Goal: Navigation & Orientation: Find specific page/section

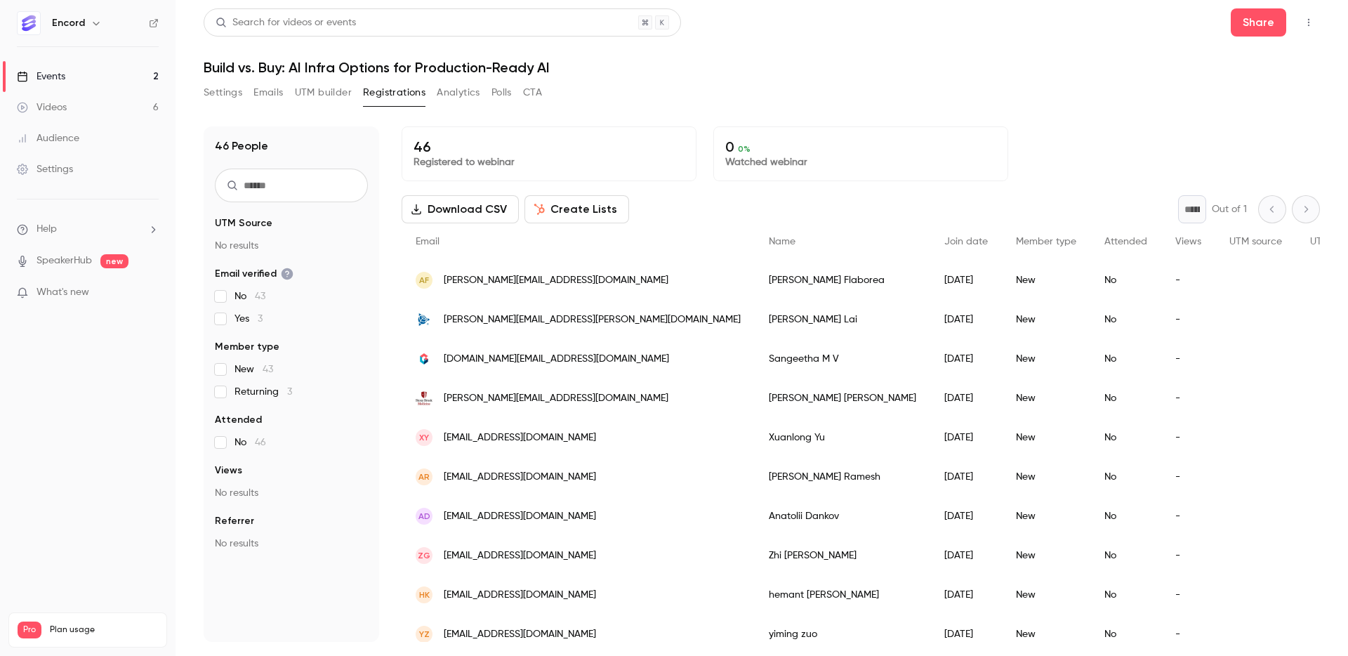
scroll to position [100, 0]
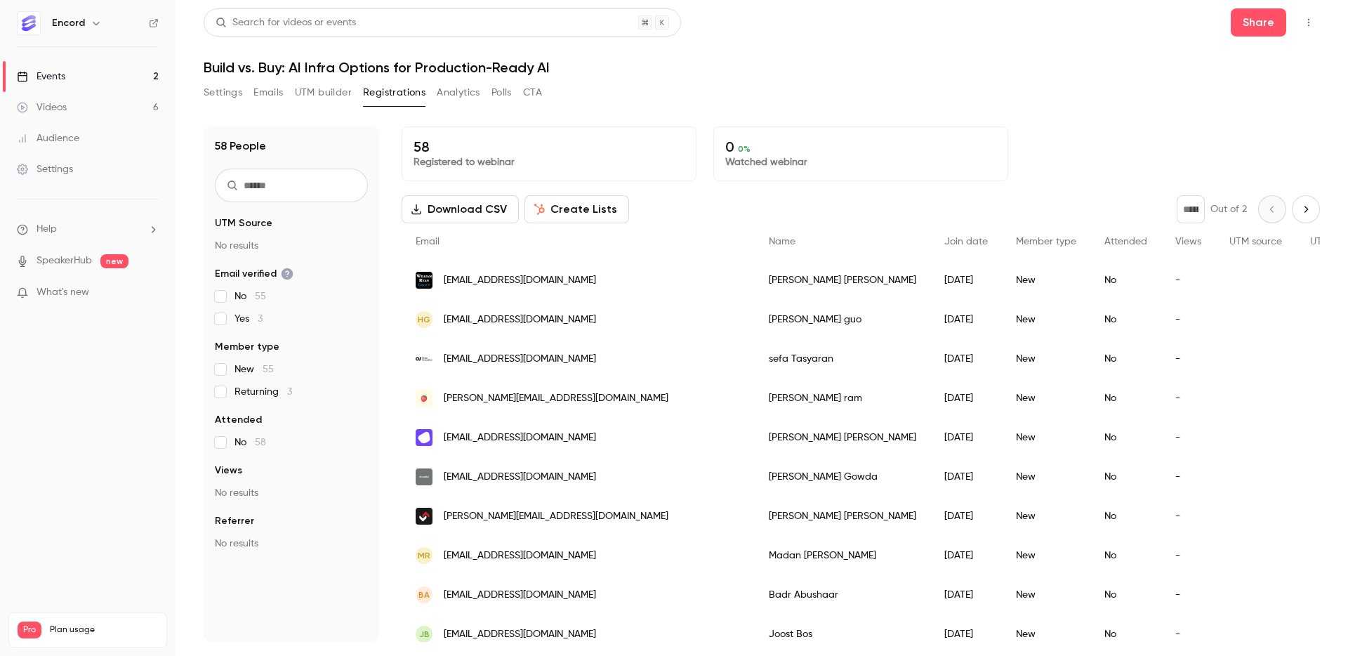
click at [53, 107] on div "Videos" at bounding box center [42, 107] width 50 height 14
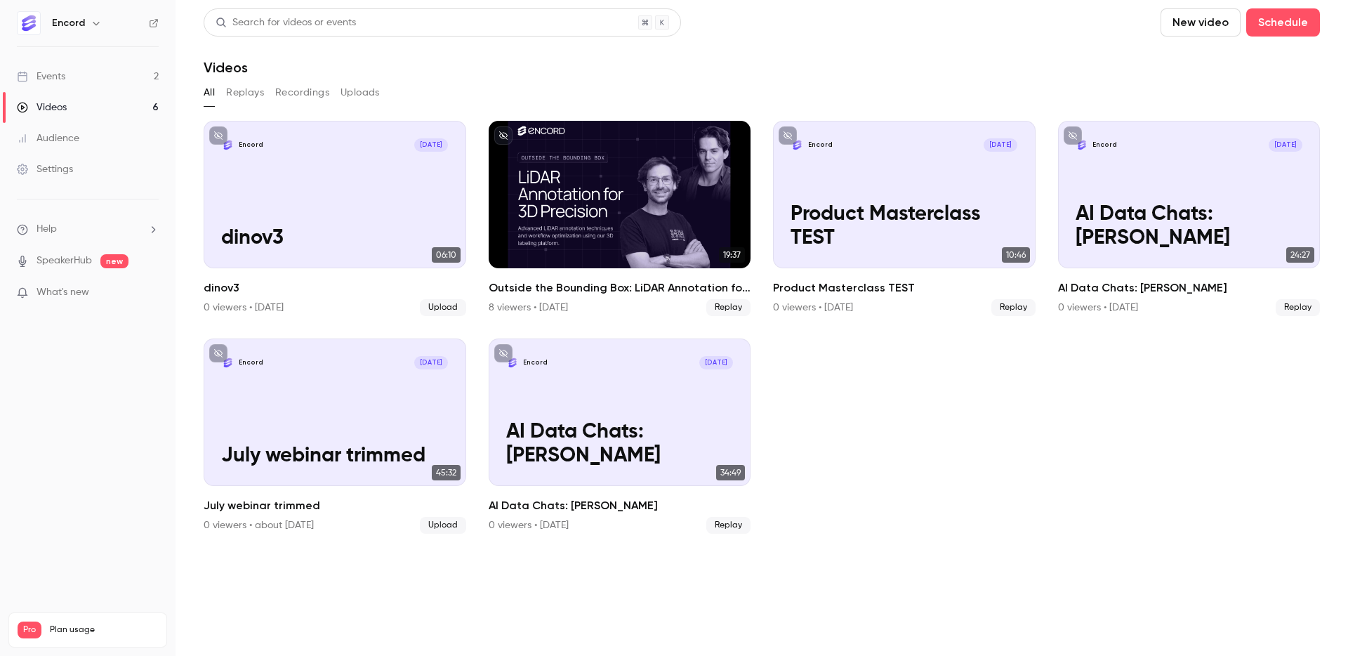
click at [85, 70] on link "Events 2" at bounding box center [88, 76] width 176 height 31
